Goal: Information Seeking & Learning: Learn about a topic

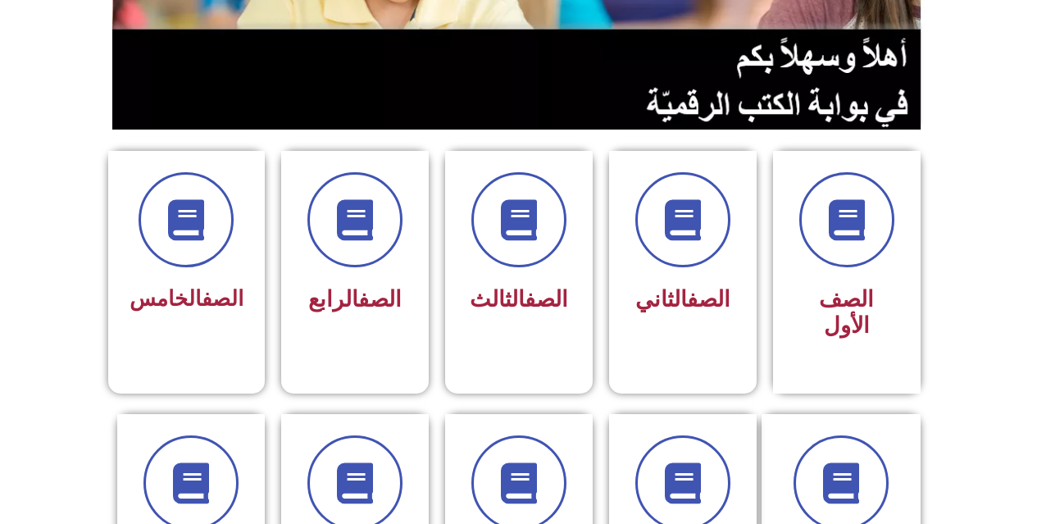
scroll to position [389, 0]
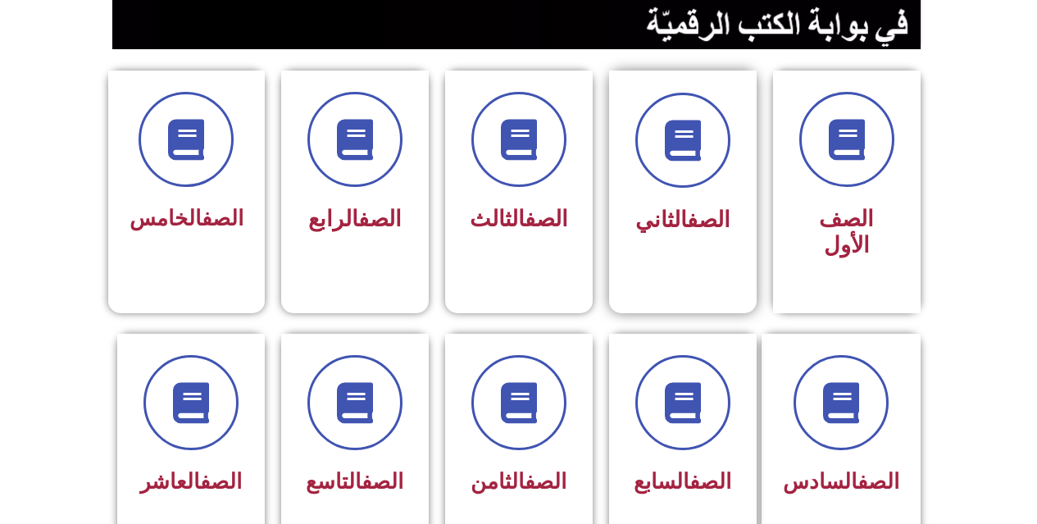
click at [640, 164] on div at bounding box center [682, 140] width 103 height 95
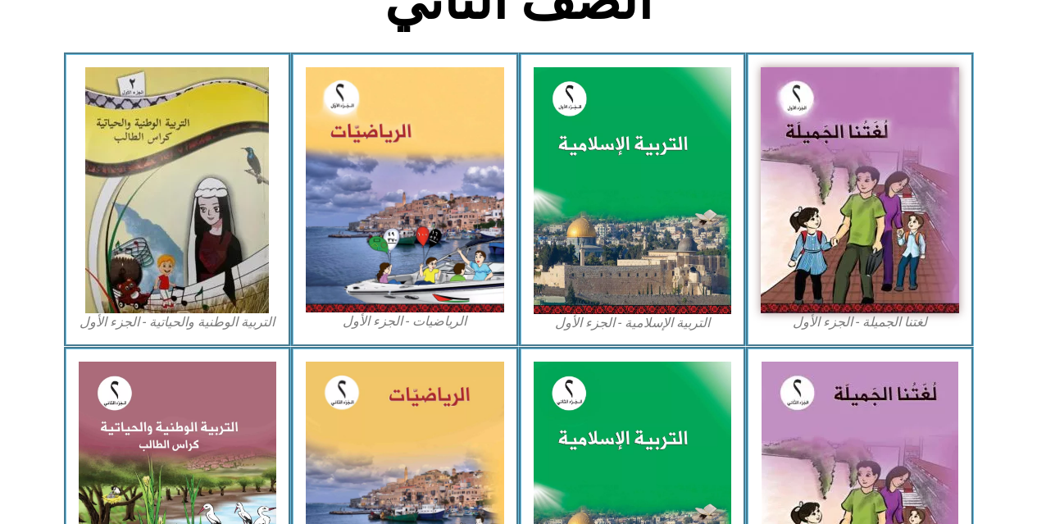
scroll to position [575, 0]
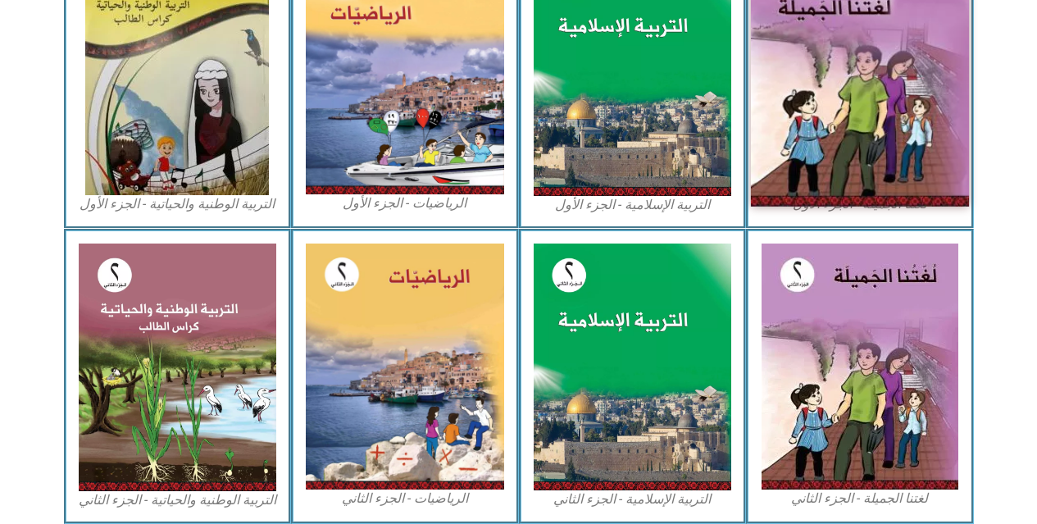
click at [849, 133] on img at bounding box center [860, 72] width 218 height 270
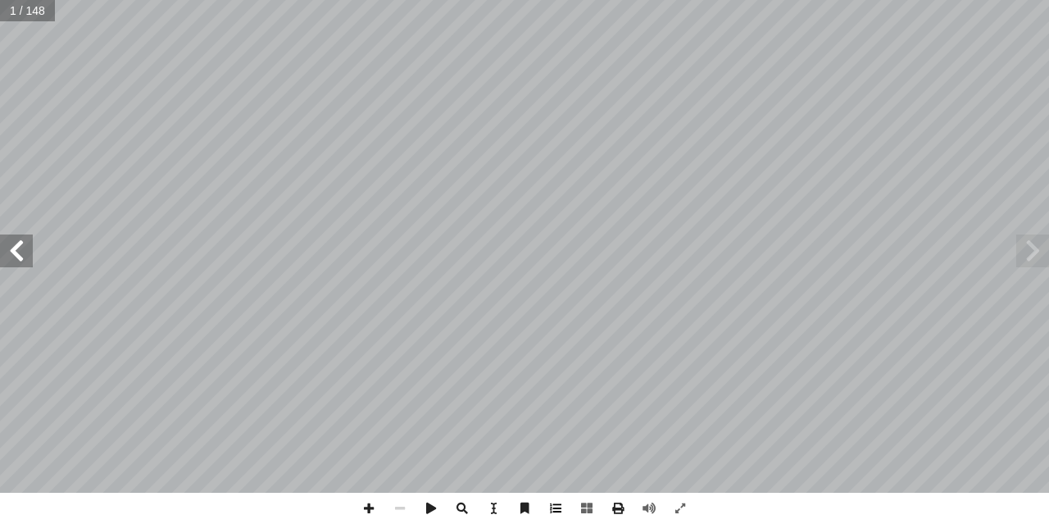
click at [562, 511] on span at bounding box center [555, 508] width 31 height 31
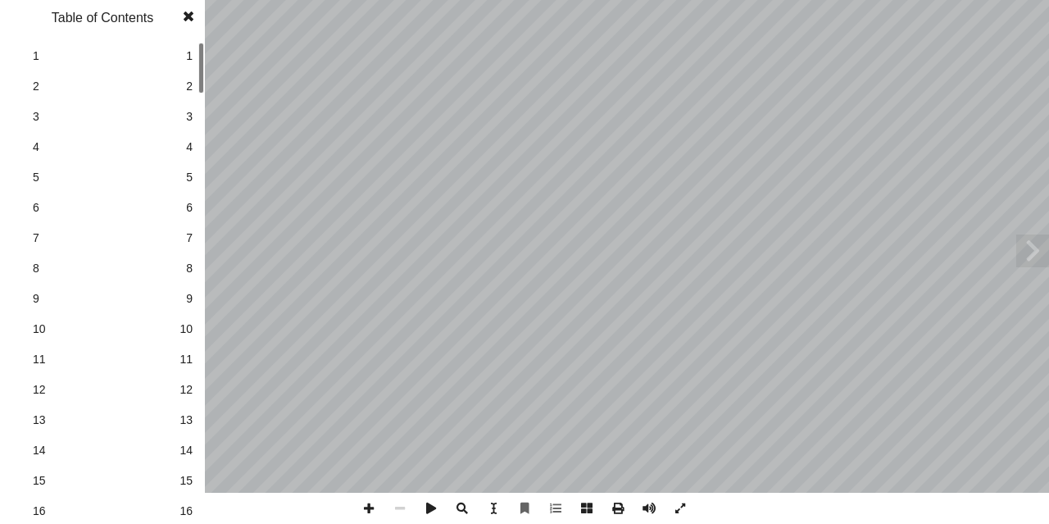
click at [201, 506] on div at bounding box center [201, 283] width 6 height 480
click at [179, 511] on link "16 16" at bounding box center [100, 511] width 184 height 30
click at [196, 28] on span at bounding box center [189, 16] width 30 height 33
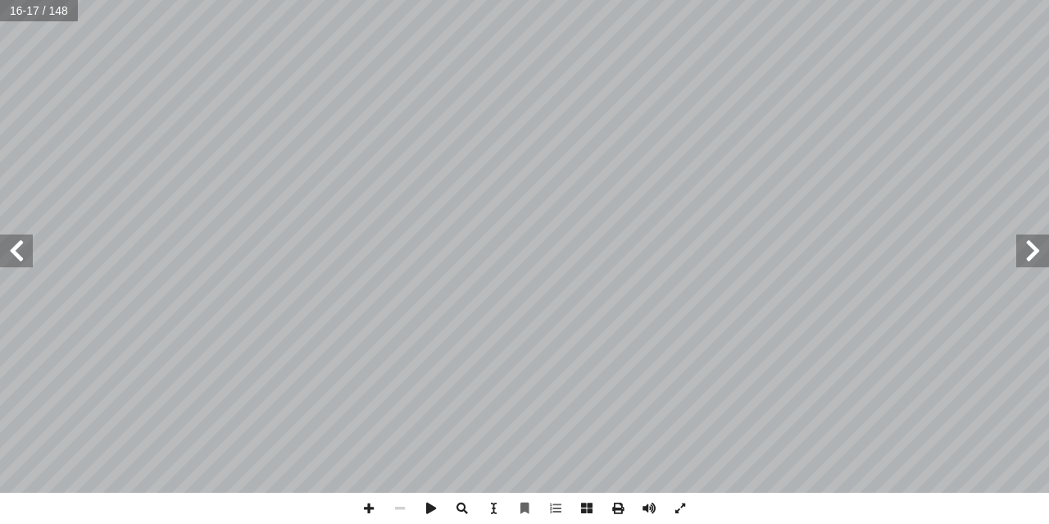
click at [14, 245] on span at bounding box center [16, 250] width 33 height 33
click at [12, 243] on span at bounding box center [16, 250] width 33 height 33
click at [17, 258] on span at bounding box center [16, 250] width 33 height 33
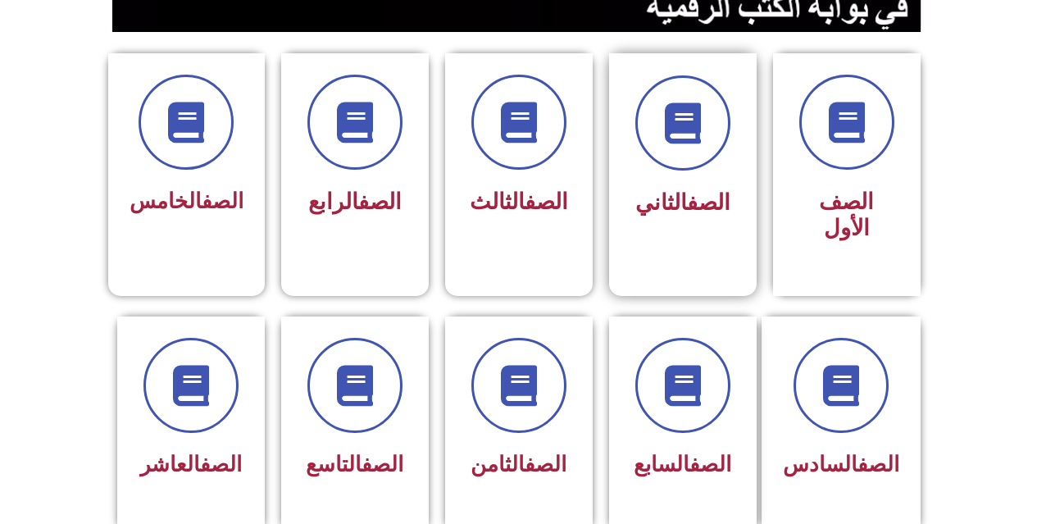
scroll to position [492, 0]
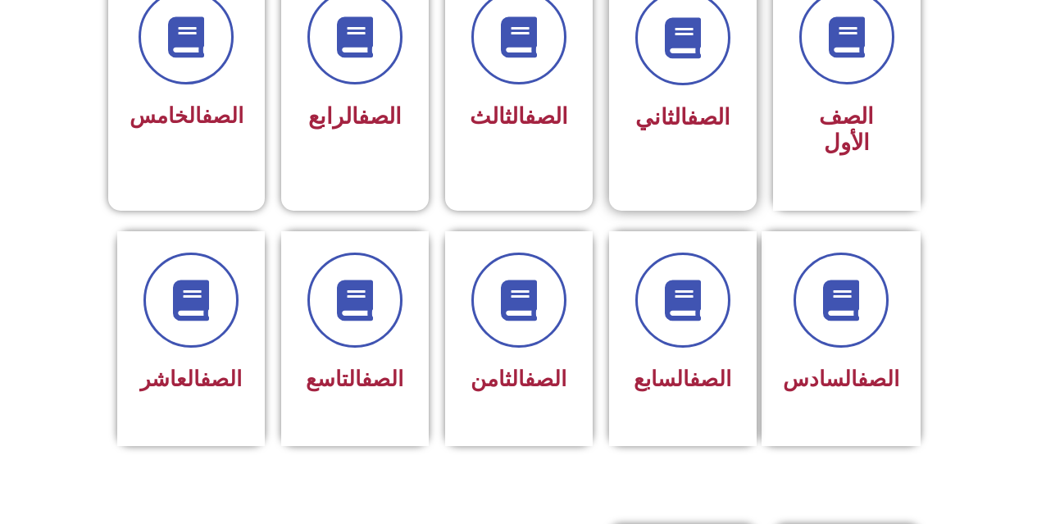
click at [688, 102] on div "الصف الثاني" at bounding box center [682, 118] width 103 height 41
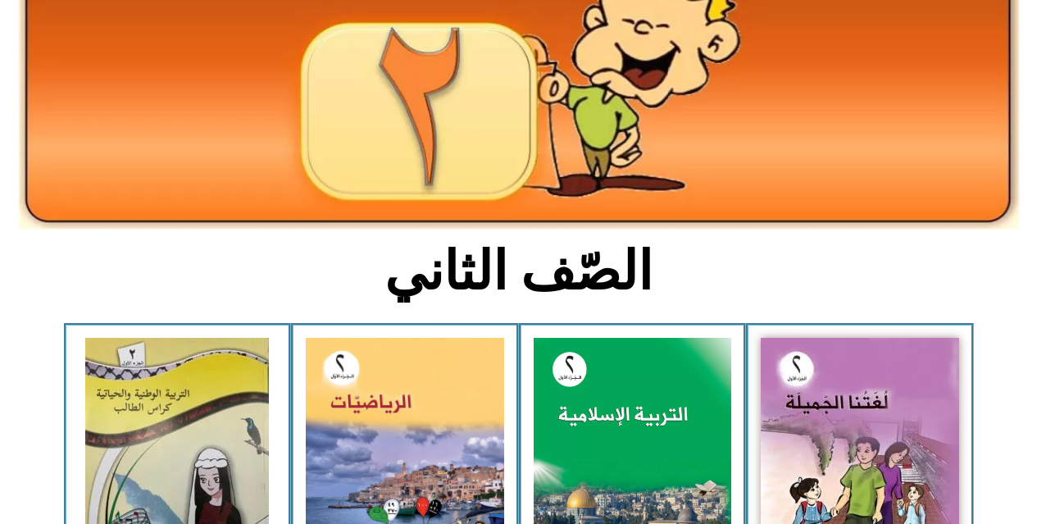
scroll to position [328, 0]
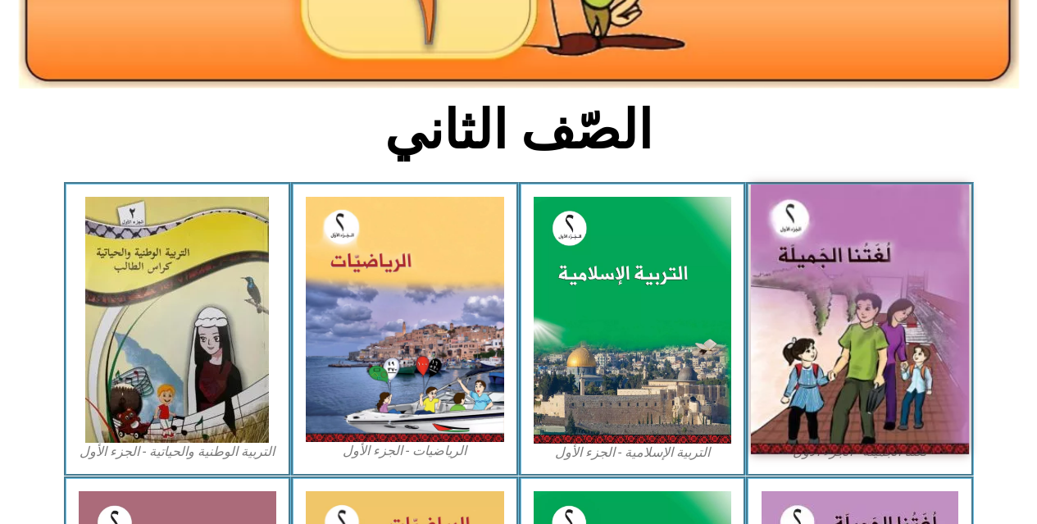
click at [800, 422] on img at bounding box center [860, 319] width 218 height 270
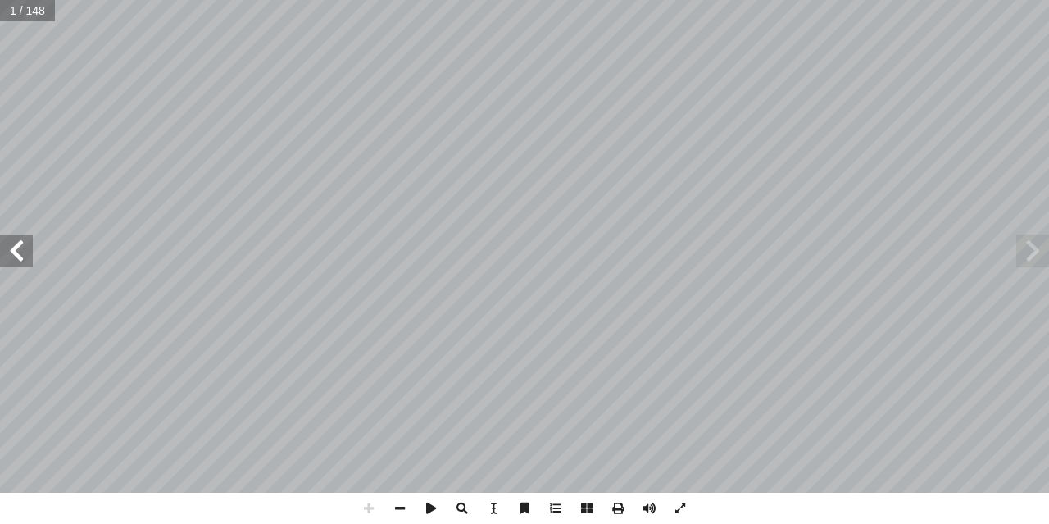
click at [16, 245] on span at bounding box center [16, 250] width 33 height 33
click at [25, 259] on span at bounding box center [16, 250] width 33 height 33
click at [589, 507] on span at bounding box center [586, 508] width 31 height 31
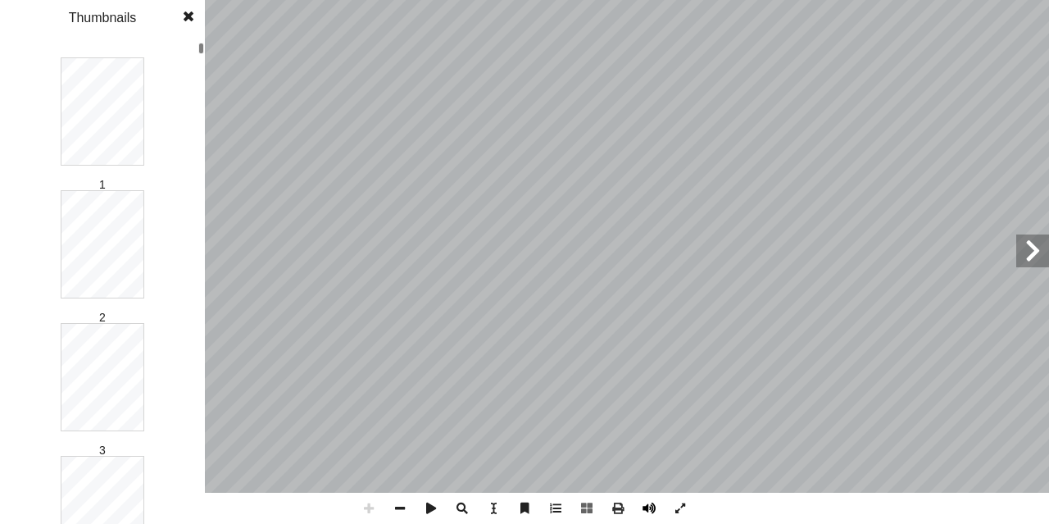
drag, startPoint x: 634, startPoint y: 514, endPoint x: 623, endPoint y: 521, distance: 13.2
click at [631, 513] on div at bounding box center [524, 508] width 343 height 31
click at [620, 512] on span at bounding box center [617, 508] width 31 height 31
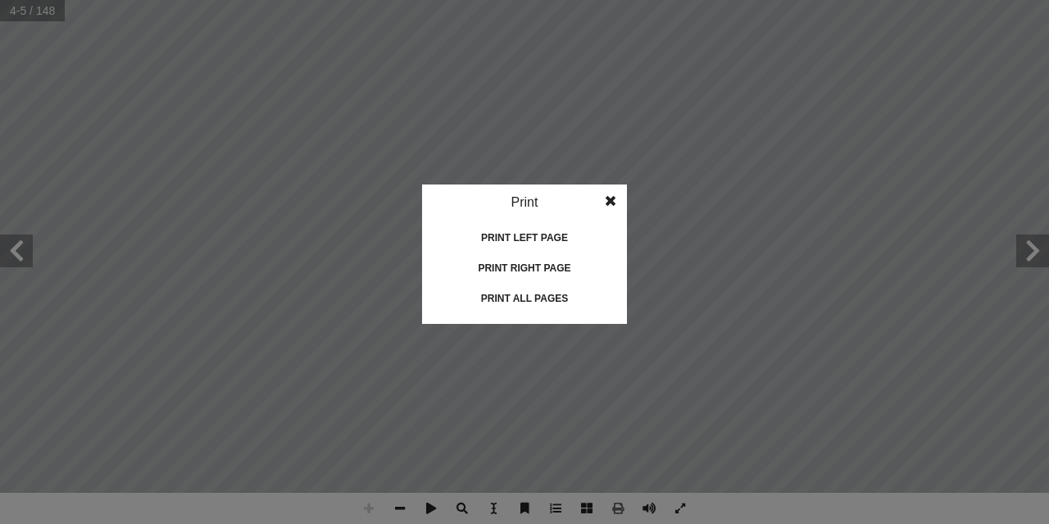
click at [468, 135] on idv "Print Print current page Print left page Print right page Print all pages" at bounding box center [524, 262] width 1049 height 524
click at [893, 144] on idv "Print Print current page Print left page Print right page Print all pages" at bounding box center [524, 262] width 1049 height 524
